Goal: Information Seeking & Learning: Learn about a topic

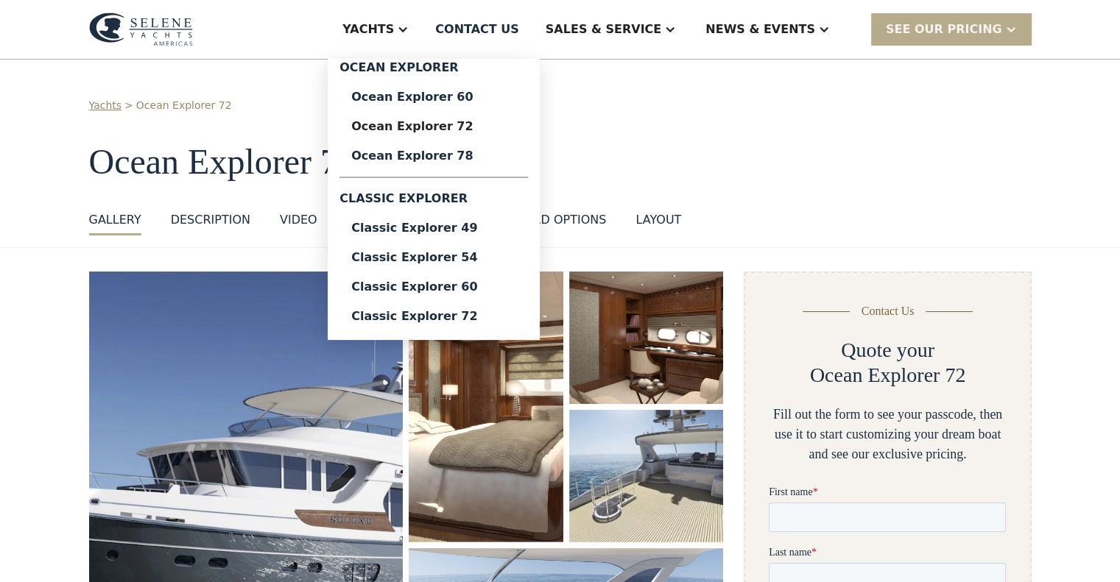
click at [394, 34] on div "Yachts" at bounding box center [368, 30] width 52 height 18
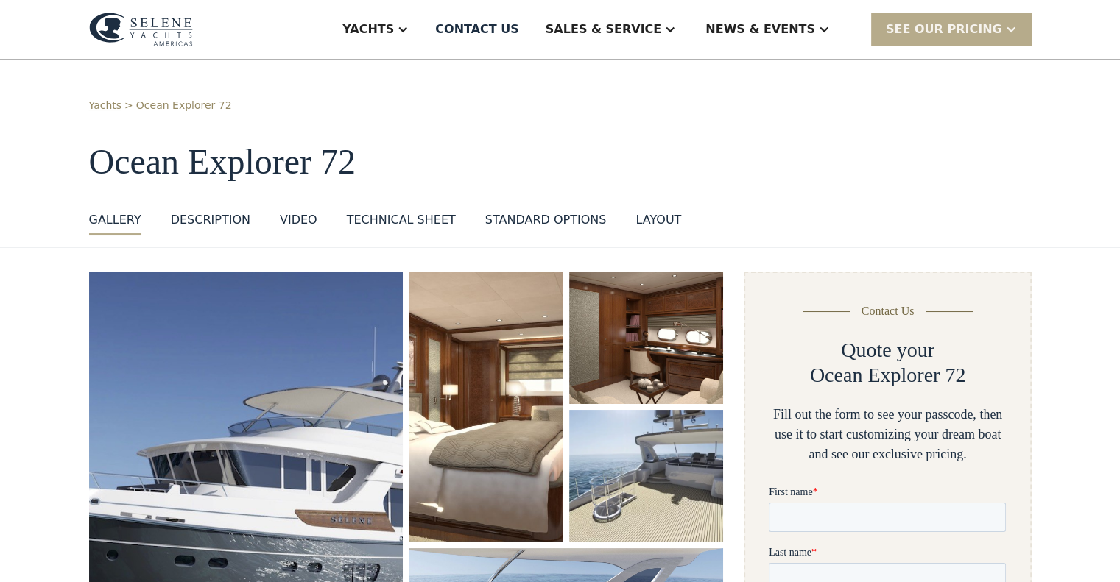
click at [394, 34] on div "Yachts" at bounding box center [368, 30] width 52 height 18
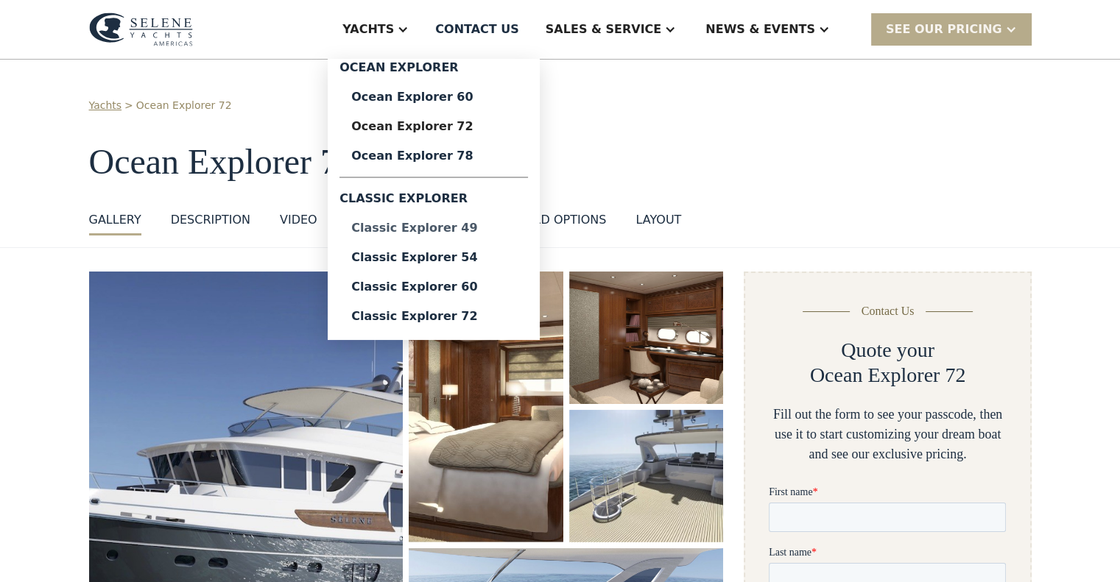
click at [485, 241] on link "Classic Explorer 49" at bounding box center [433, 228] width 188 height 29
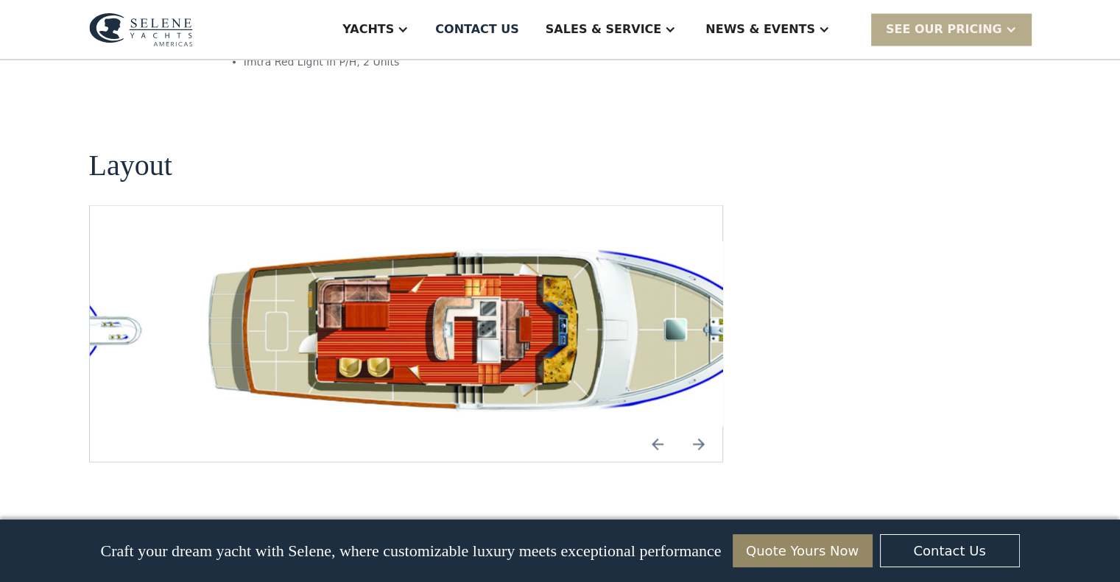
scroll to position [2738, 0]
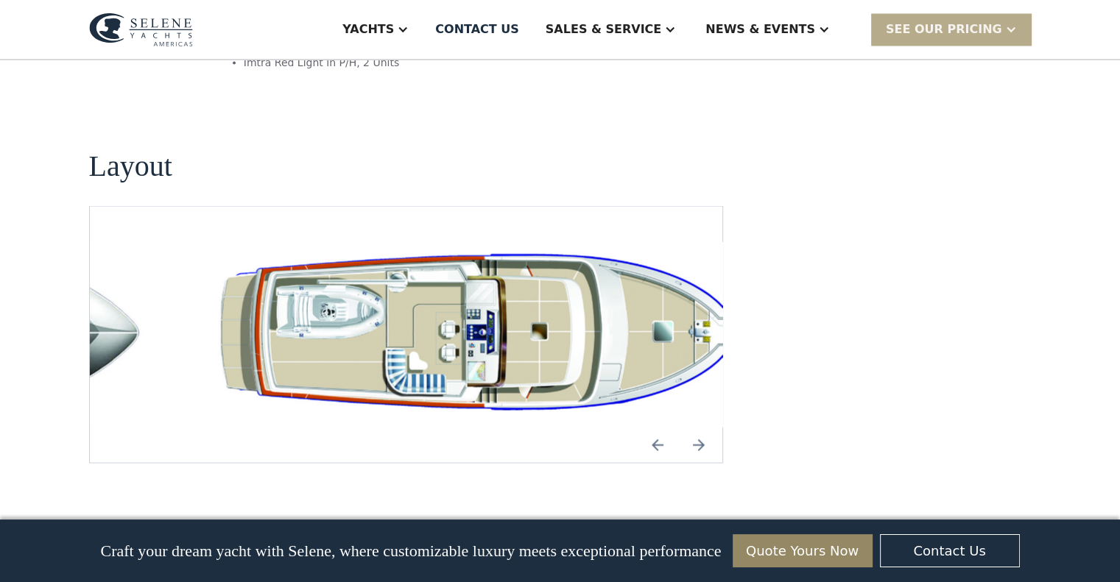
click at [666, 427] on img "Previous slide" at bounding box center [657, 444] width 35 height 35
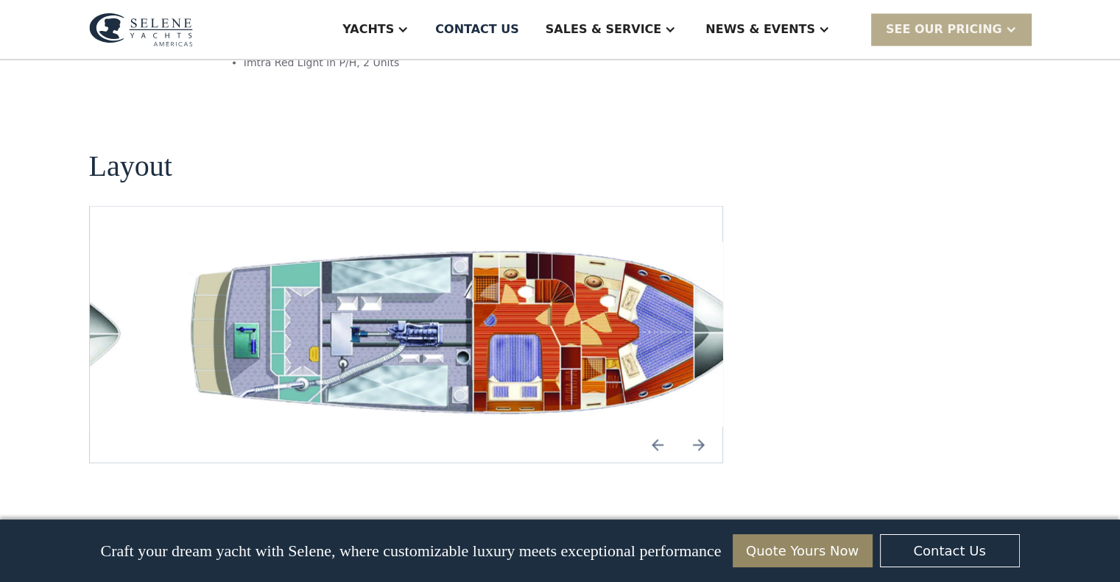
click at [652, 427] on img "Previous slide" at bounding box center [657, 444] width 35 height 35
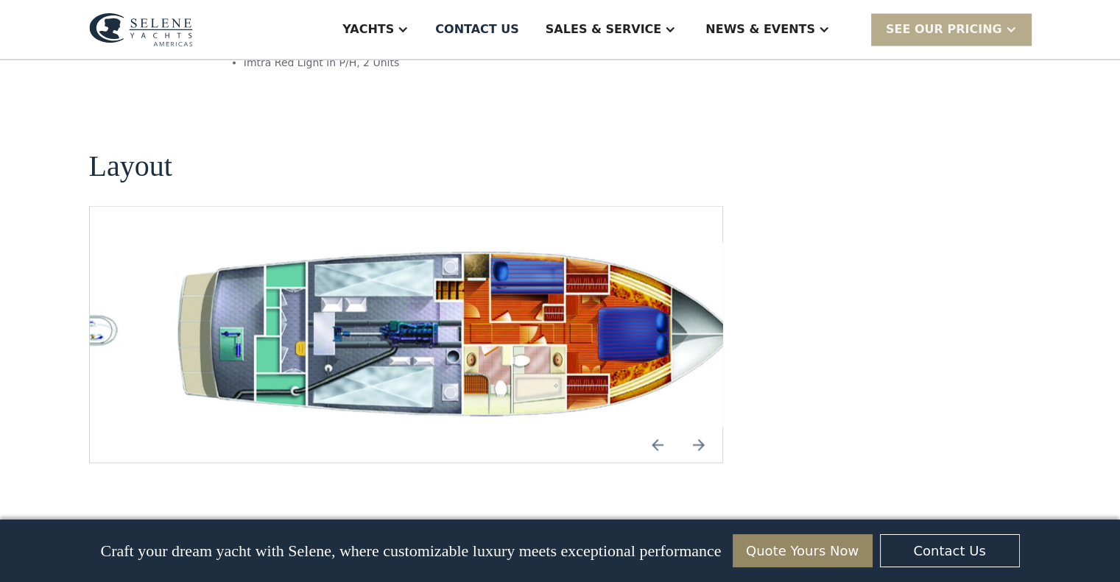
click at [652, 427] on img "Previous slide" at bounding box center [657, 444] width 35 height 35
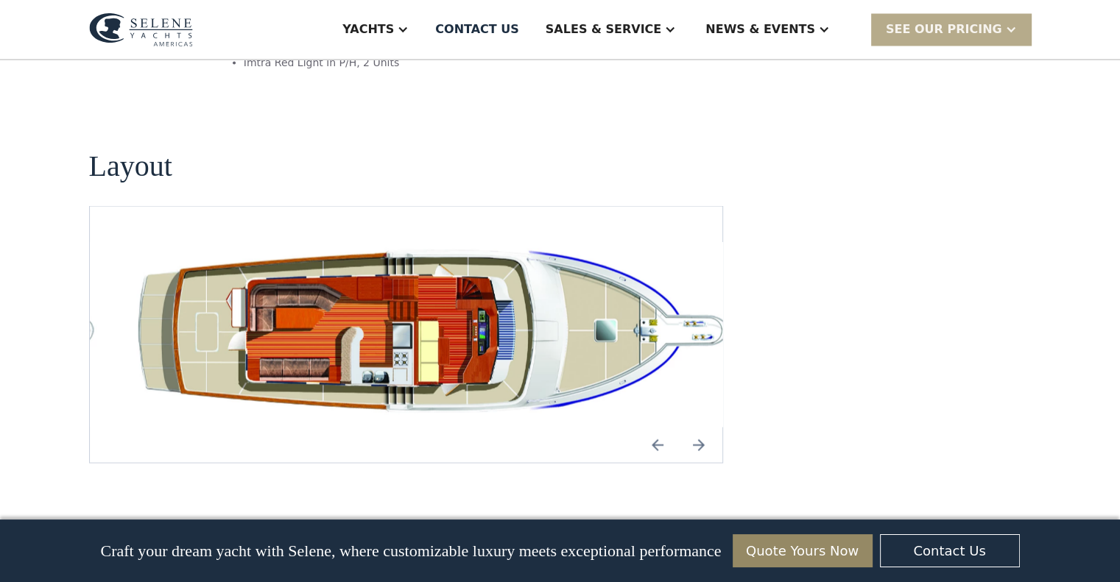
click at [652, 427] on img "Previous slide" at bounding box center [657, 444] width 35 height 35
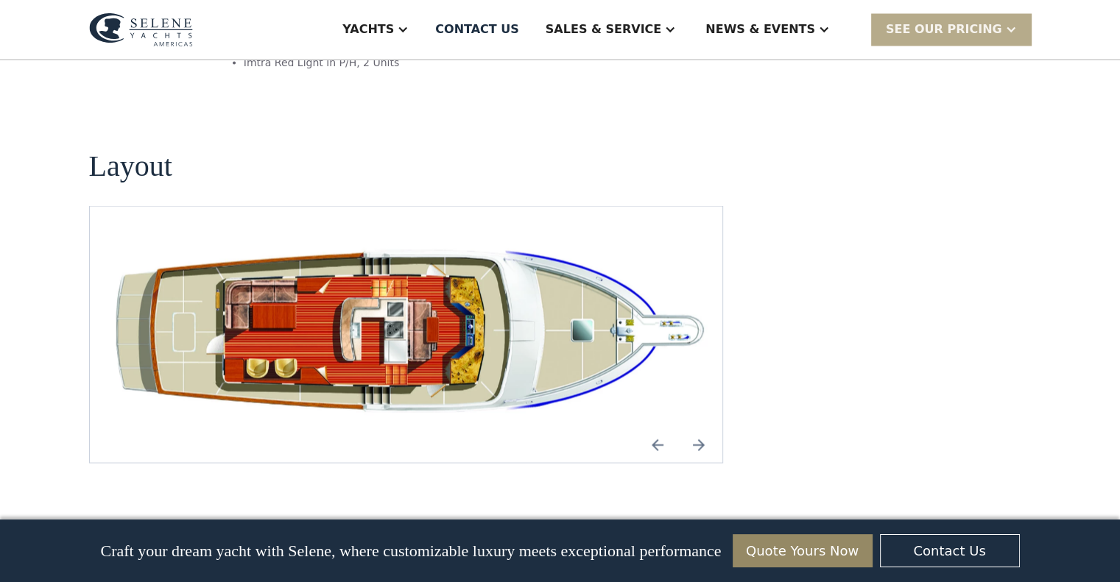
click at [652, 427] on img "Previous slide" at bounding box center [657, 444] width 35 height 35
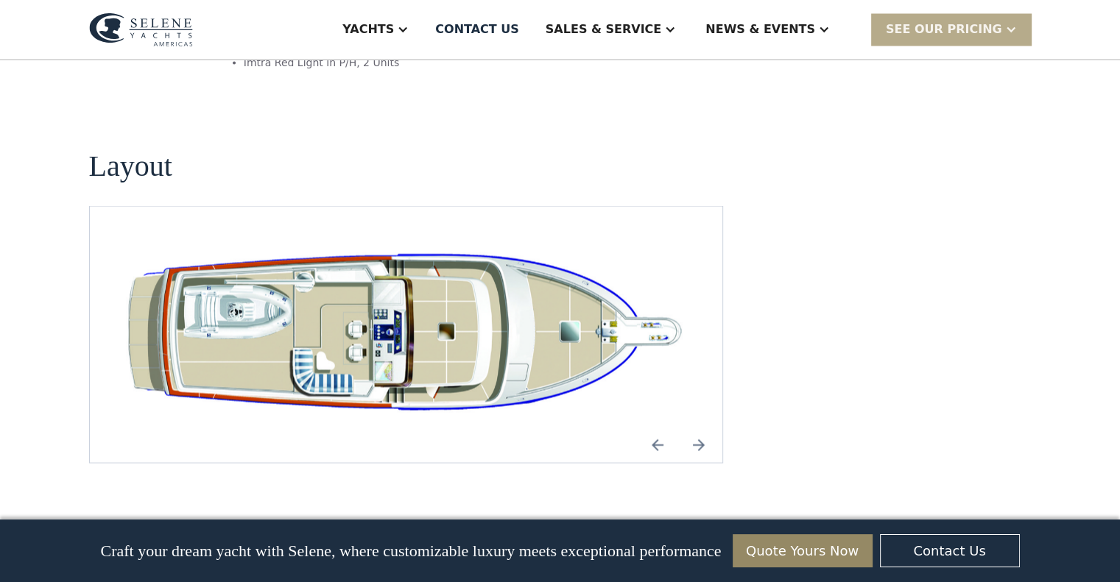
click at [652, 427] on img "Previous slide" at bounding box center [657, 444] width 35 height 35
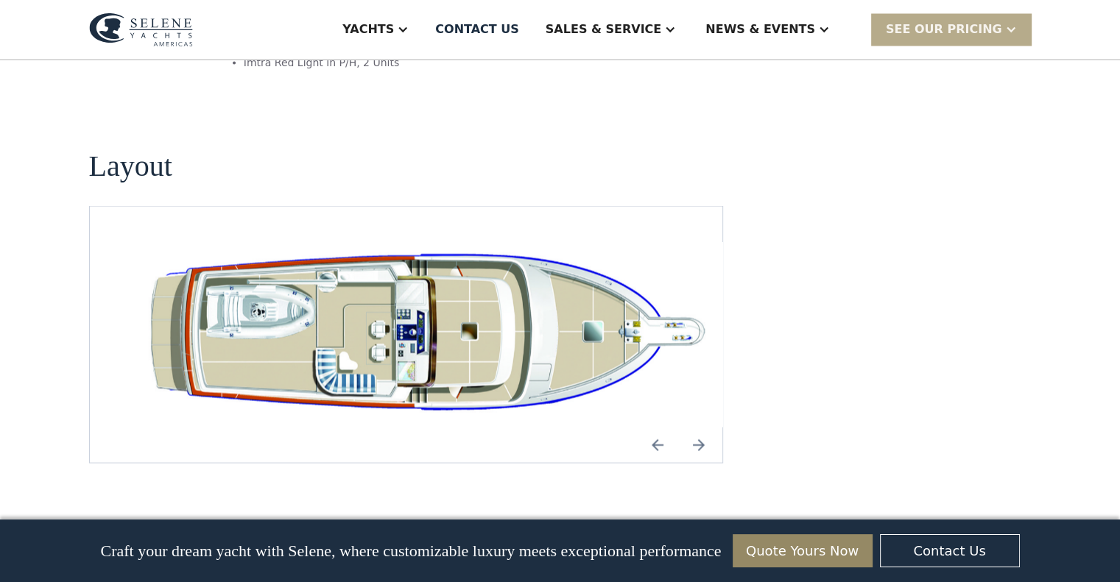
click at [652, 427] on img "Previous slide" at bounding box center [657, 444] width 35 height 35
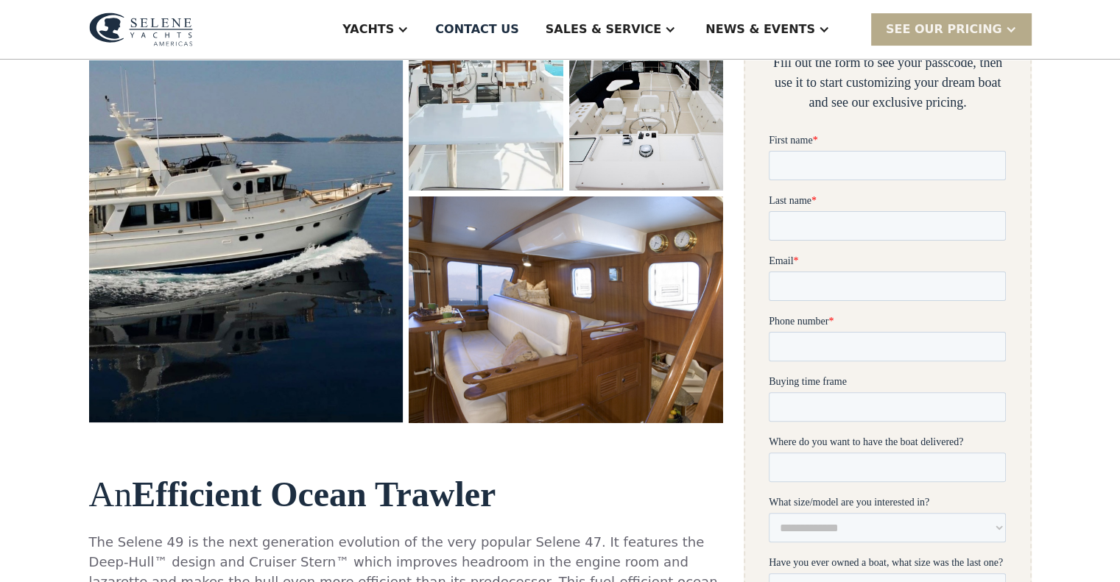
scroll to position [262, 0]
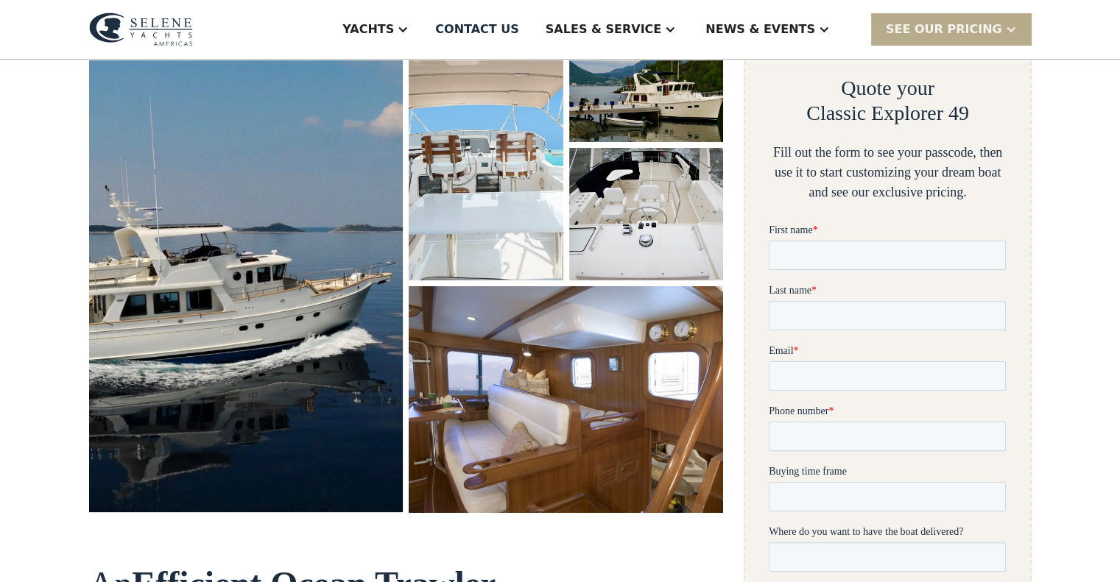
click at [532, 409] on img "open lightbox" at bounding box center [567, 399] width 334 height 239
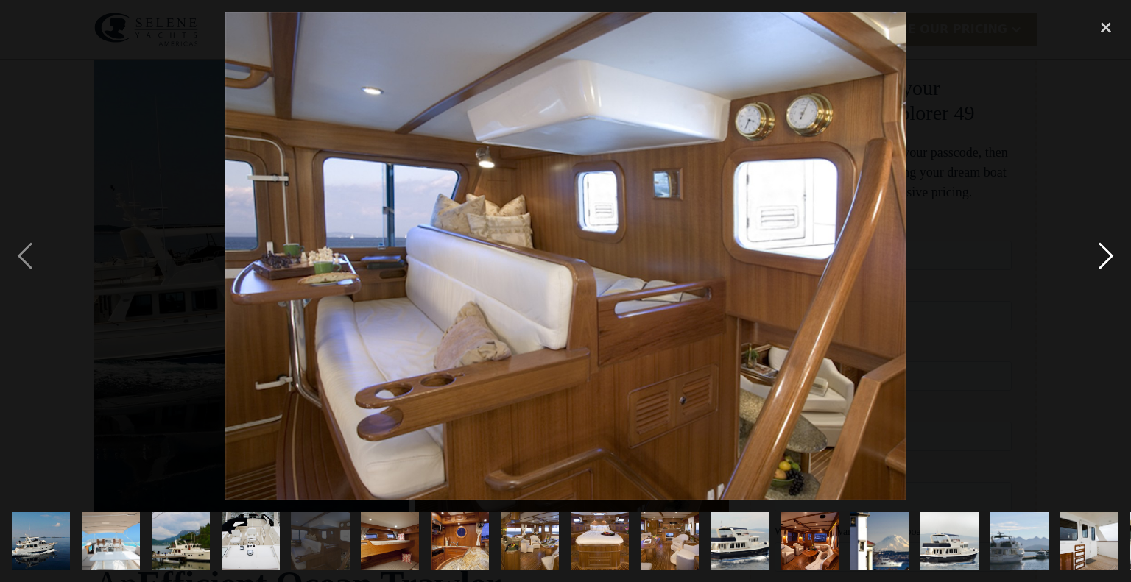
click at [1110, 250] on div "next image" at bounding box center [1106, 256] width 50 height 489
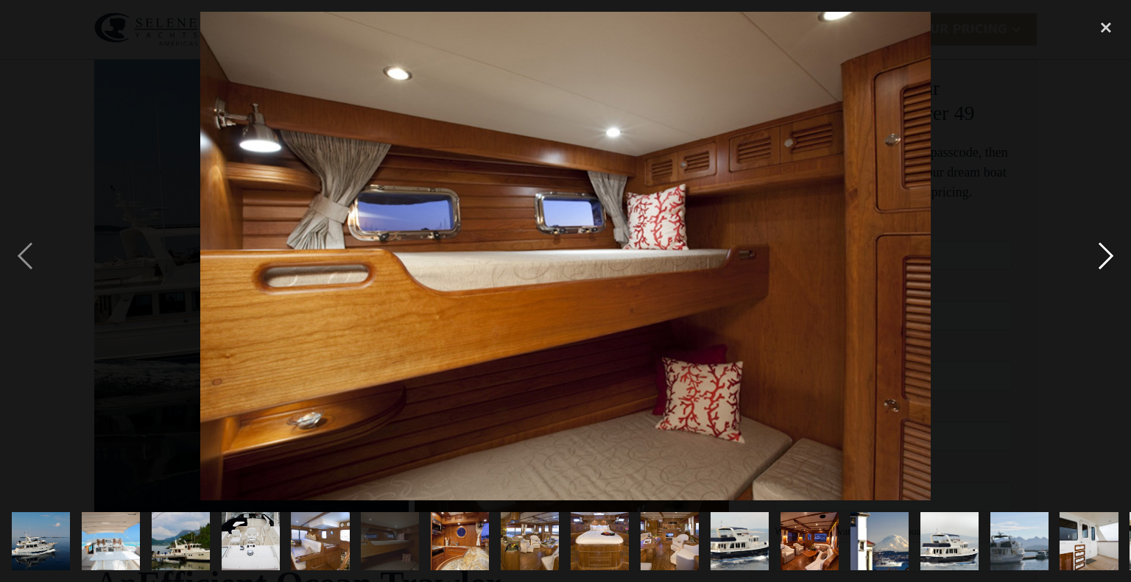
click at [1107, 251] on div "next image" at bounding box center [1106, 256] width 50 height 489
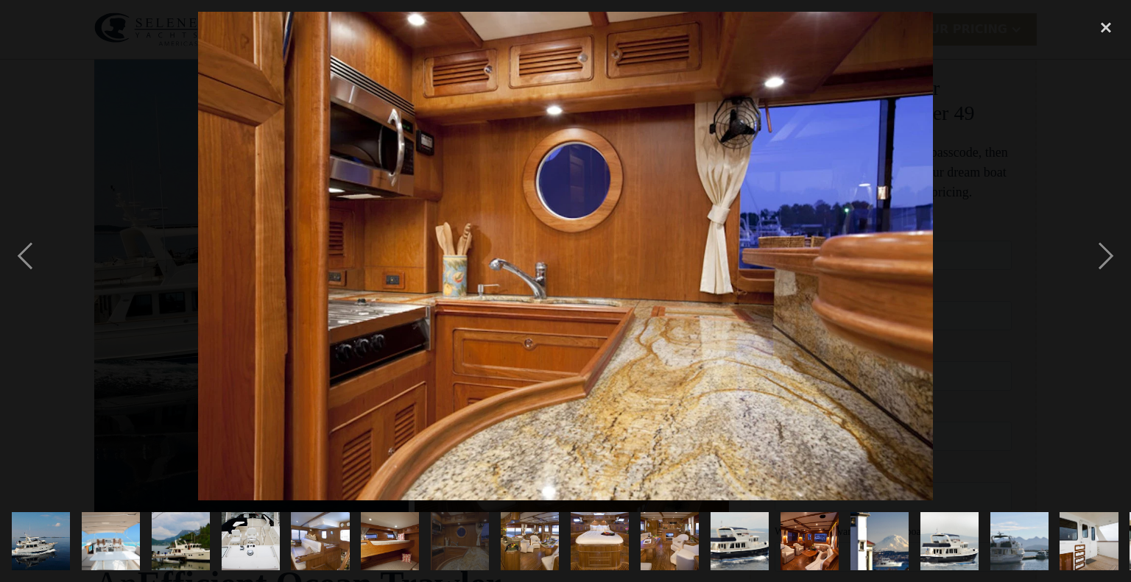
drag, startPoint x: 1106, startPoint y: 253, endPoint x: 1046, endPoint y: 131, distance: 136.0
click at [1046, 131] on div at bounding box center [565, 256] width 1131 height 489
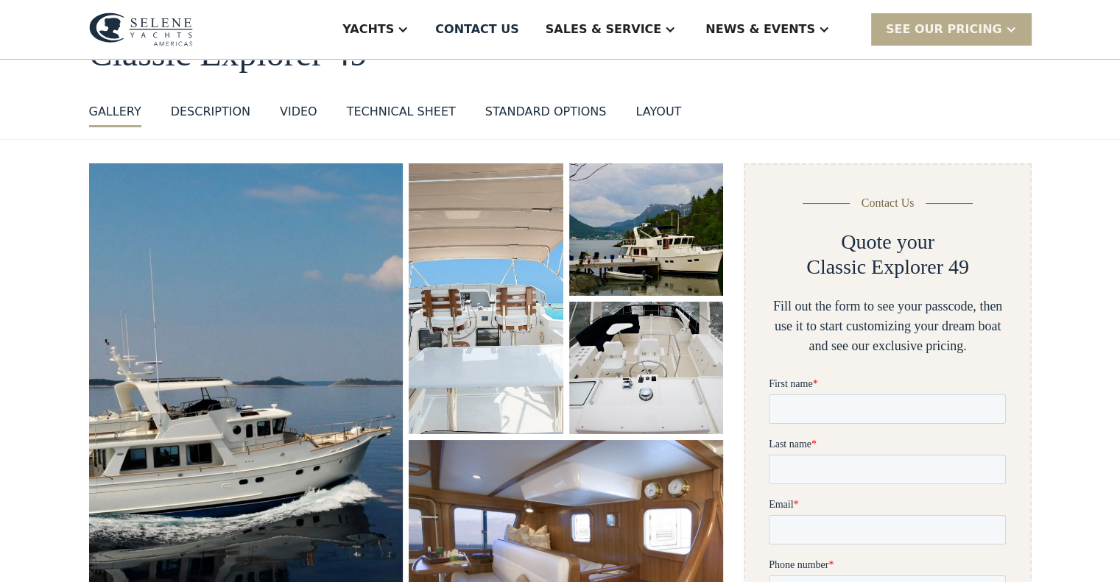
scroll to position [109, 0]
click at [492, 269] on img "open lightbox" at bounding box center [486, 298] width 156 height 274
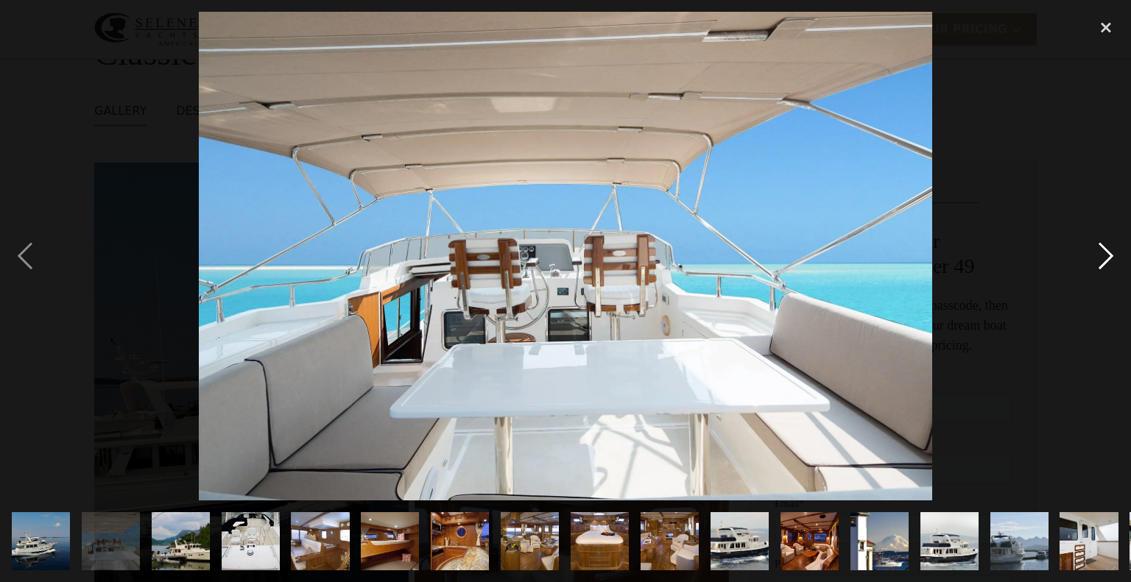
click at [1101, 253] on div "next image" at bounding box center [1106, 256] width 50 height 489
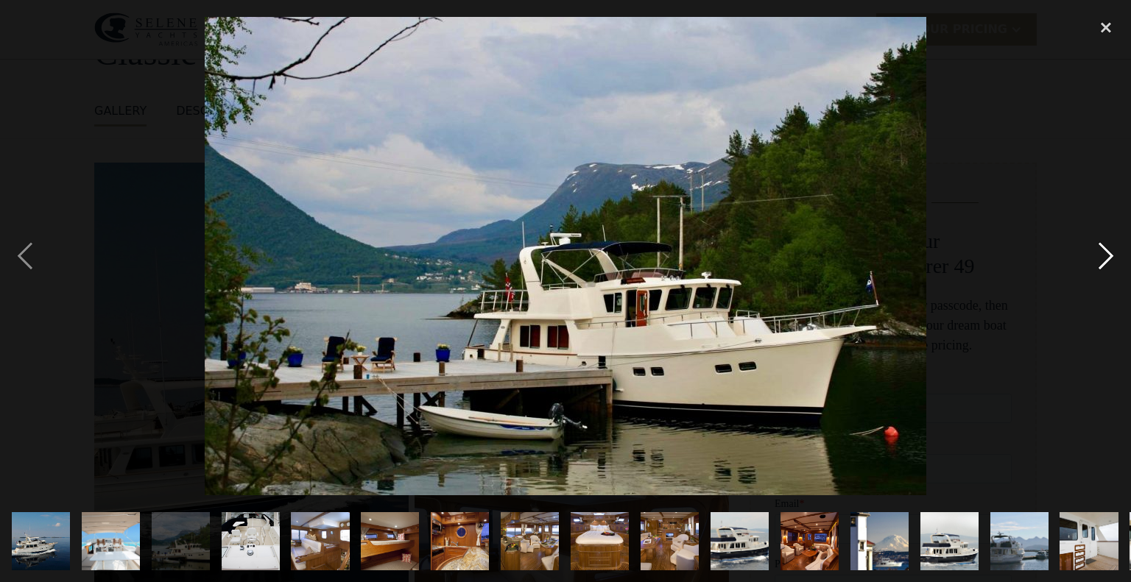
click at [1101, 253] on div "next image" at bounding box center [1106, 256] width 50 height 489
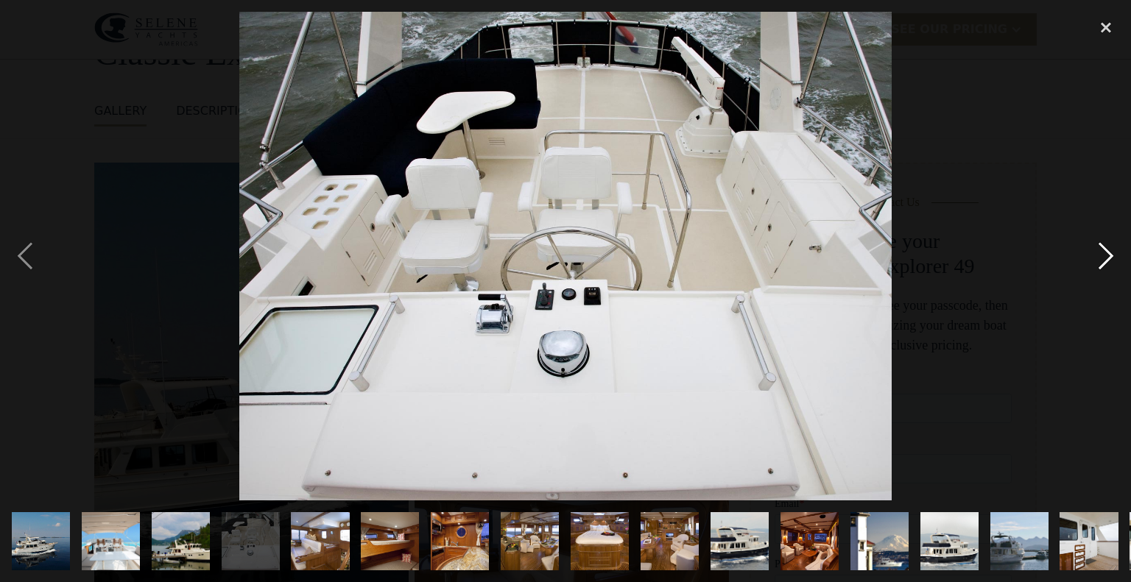
click at [1101, 253] on div "next image" at bounding box center [1106, 256] width 50 height 489
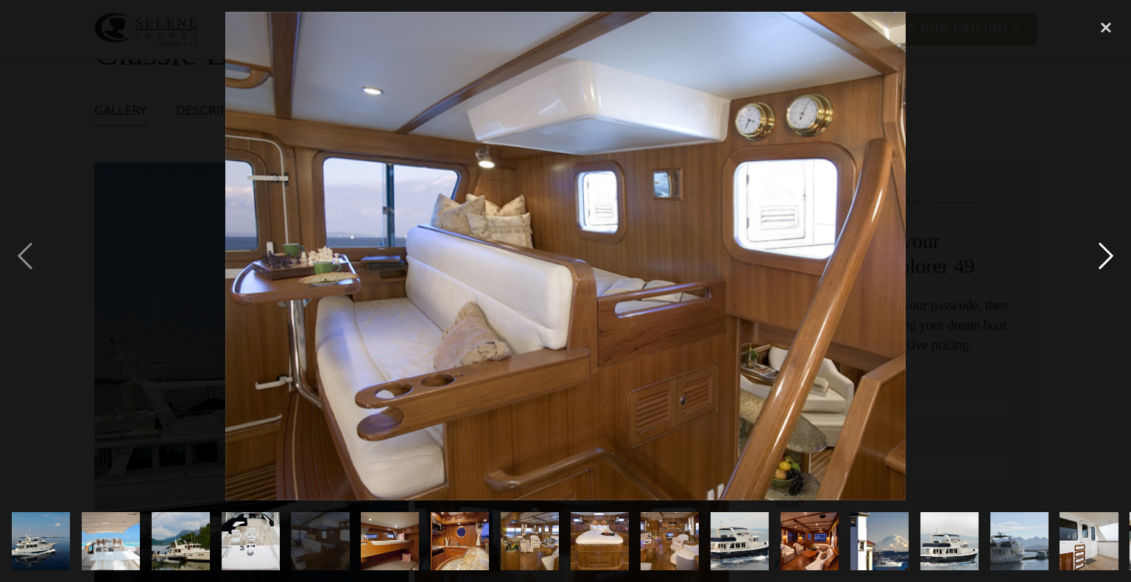
click at [1101, 253] on div "next image" at bounding box center [1106, 256] width 50 height 489
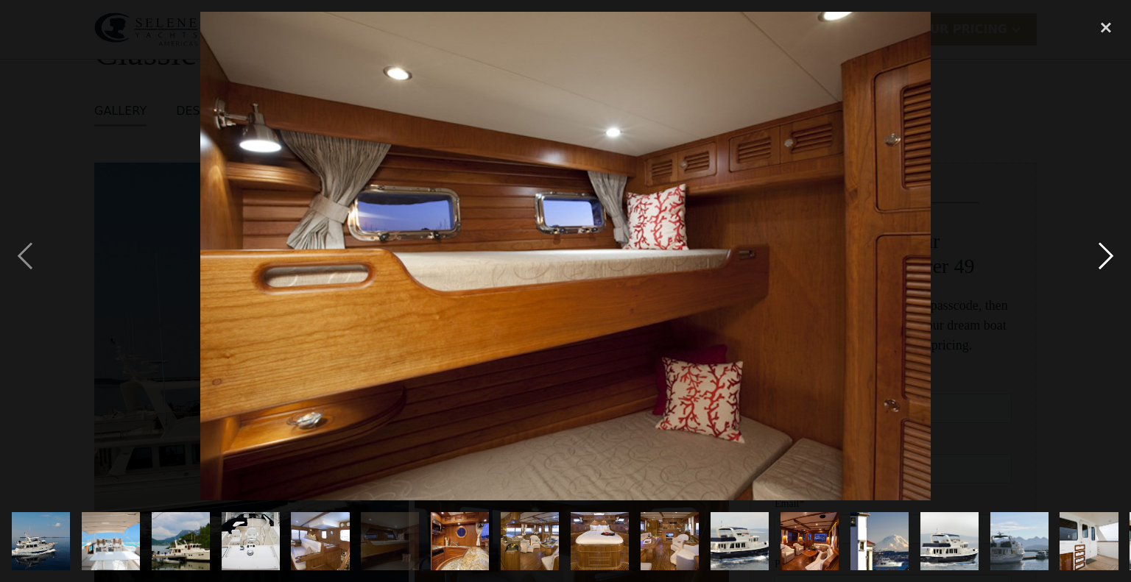
click at [1101, 253] on div "next image" at bounding box center [1106, 256] width 50 height 489
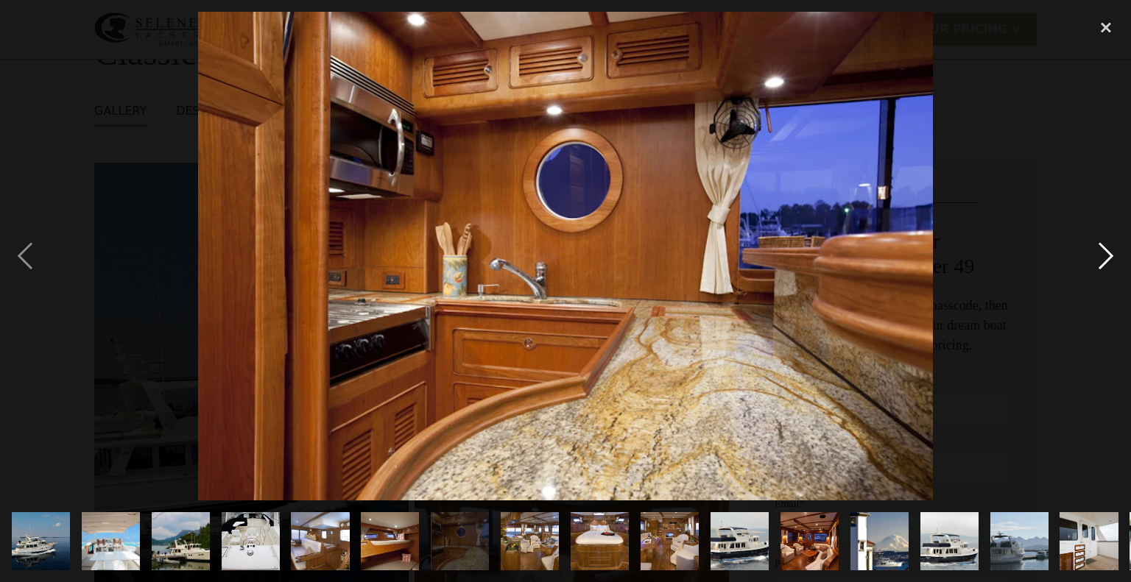
click at [1101, 253] on div "next image" at bounding box center [1106, 256] width 50 height 489
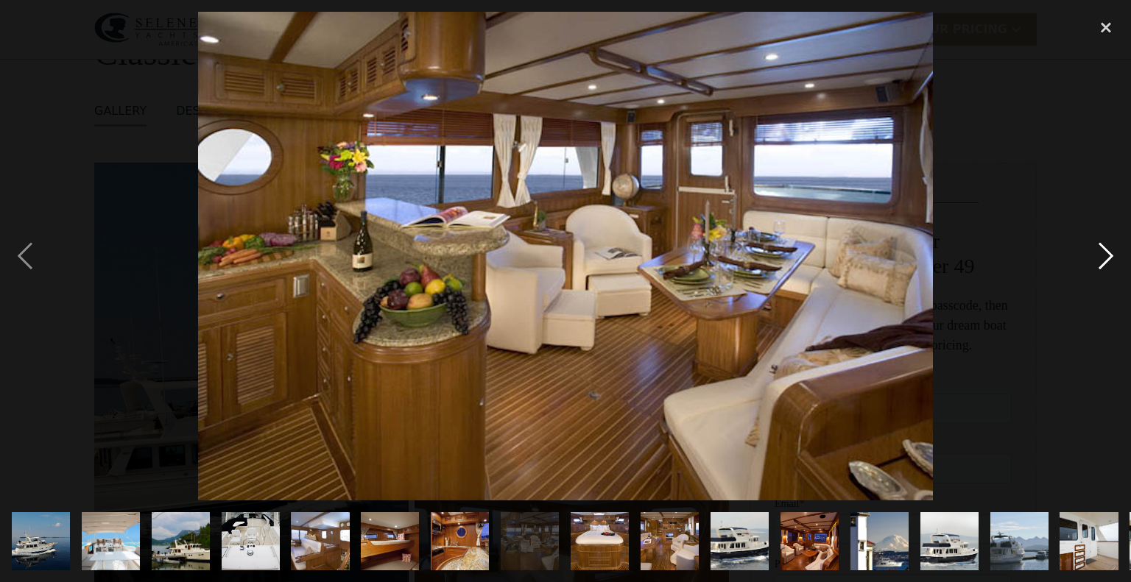
click at [1107, 256] on div "next image" at bounding box center [1106, 256] width 50 height 489
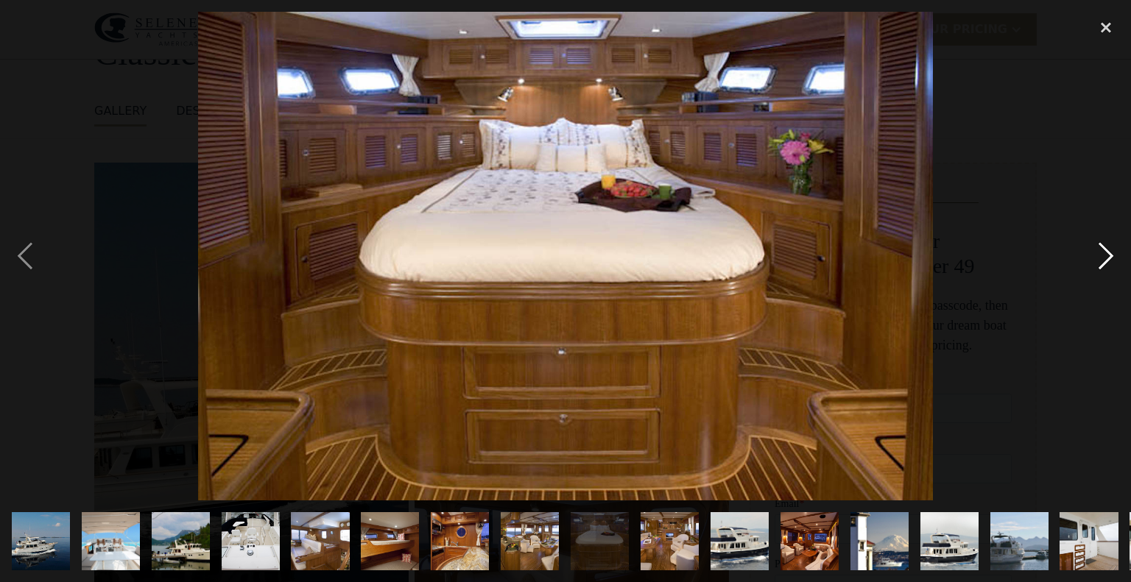
click at [1107, 256] on div "next image" at bounding box center [1106, 256] width 50 height 489
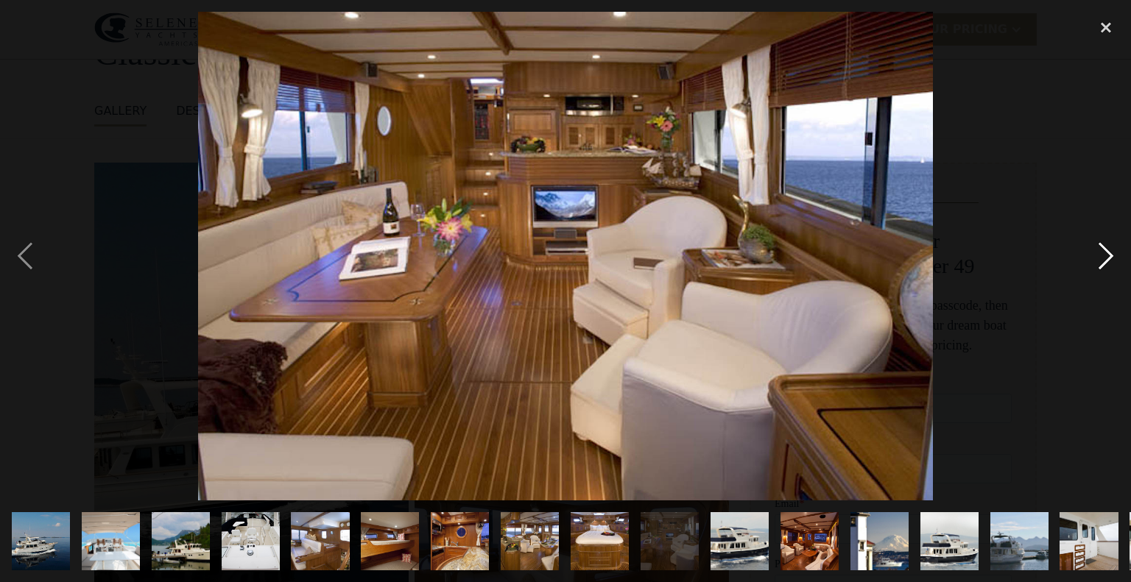
click at [1107, 256] on div "next image" at bounding box center [1106, 256] width 50 height 489
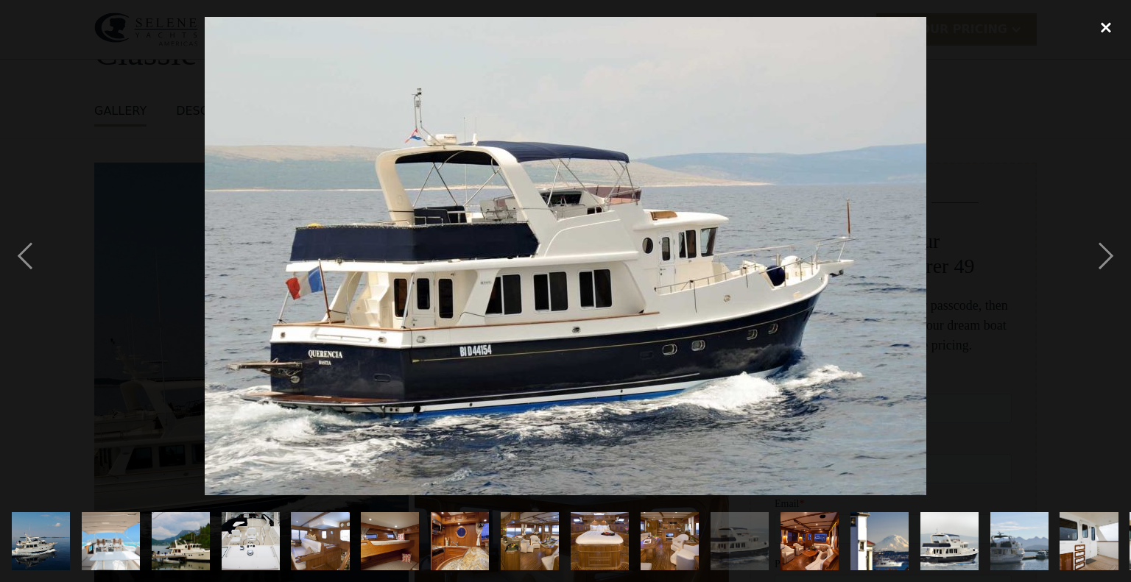
click at [1101, 24] on div "close lightbox" at bounding box center [1106, 28] width 50 height 32
